Goal: Task Accomplishment & Management: Use online tool/utility

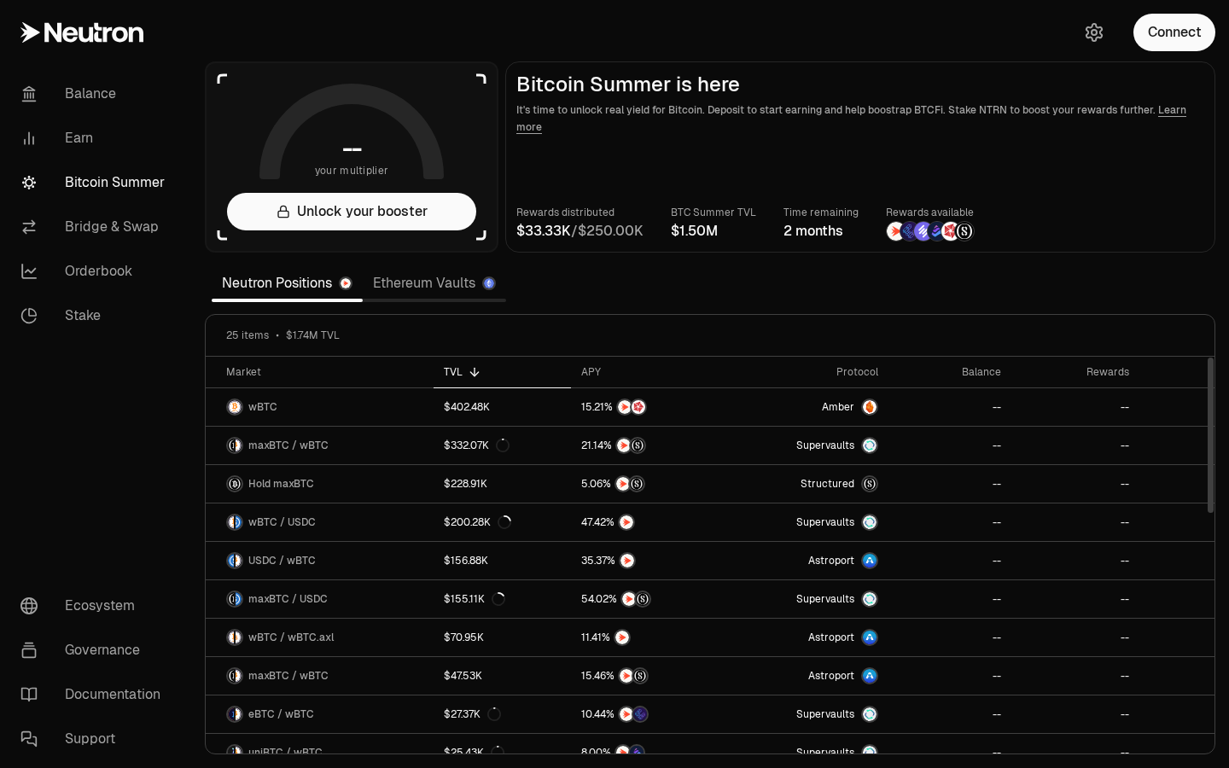
click at [904, 230] on img at bounding box center [909, 231] width 19 height 19
click at [63, 214] on link "Bridge & Swap" at bounding box center [95, 227] width 177 height 44
